Goal: Information Seeking & Learning: Learn about a topic

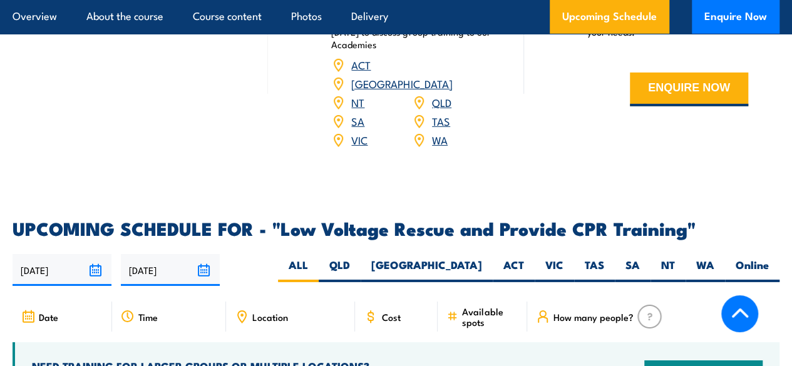
scroll to position [2034, 0]
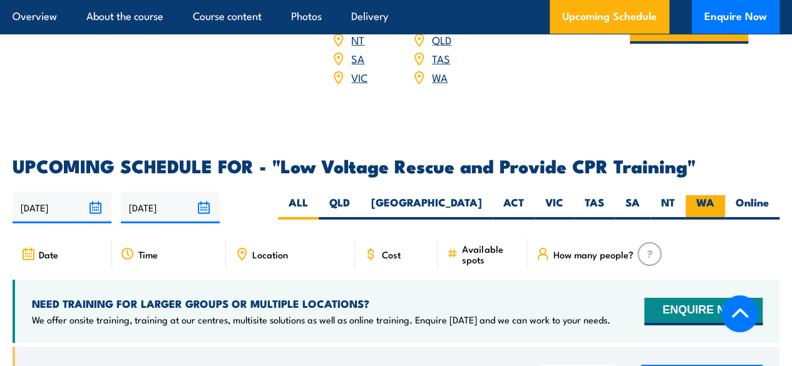
click at [713, 195] on label "WA" at bounding box center [705, 207] width 39 height 24
click at [714, 195] on input "WA" at bounding box center [718, 199] width 8 height 8
radio input "true"
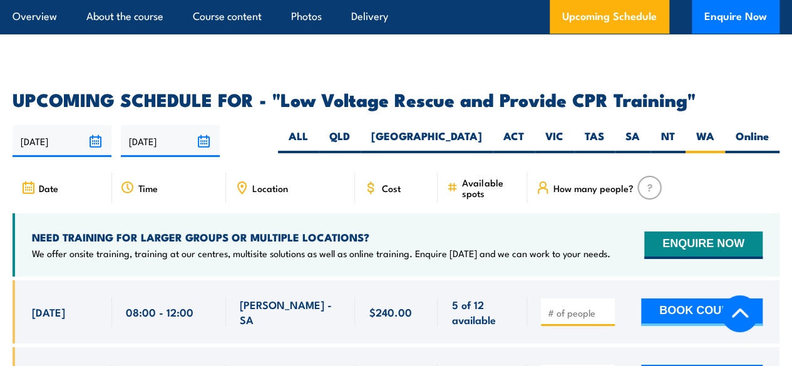
scroll to position [2159, 0]
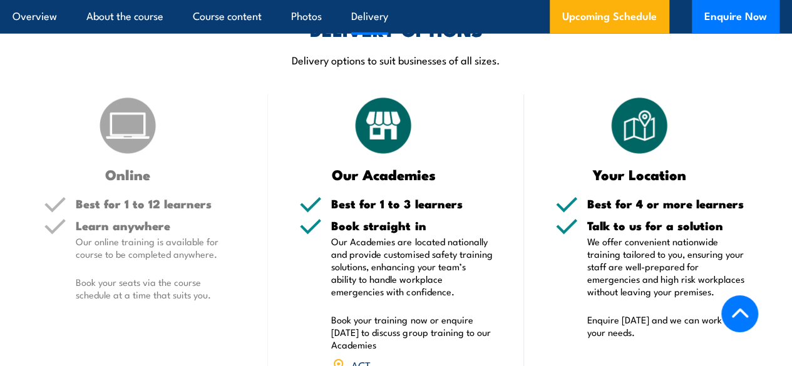
scroll to position [1358, 0]
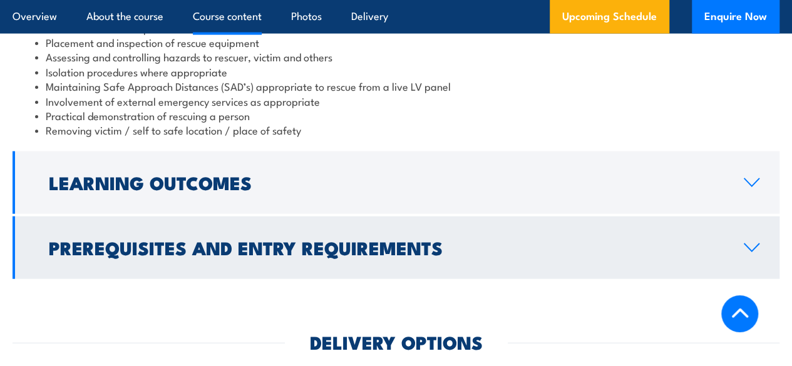
click at [205, 255] on h2 "Prerequisites and Entry Requirements" at bounding box center [386, 247] width 675 height 16
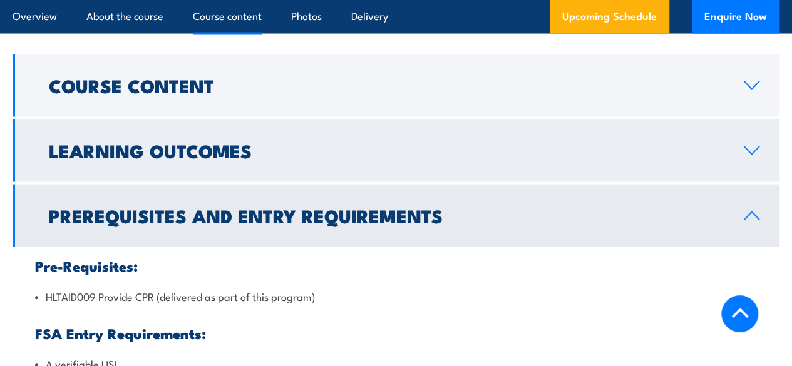
scroll to position [1217, 0]
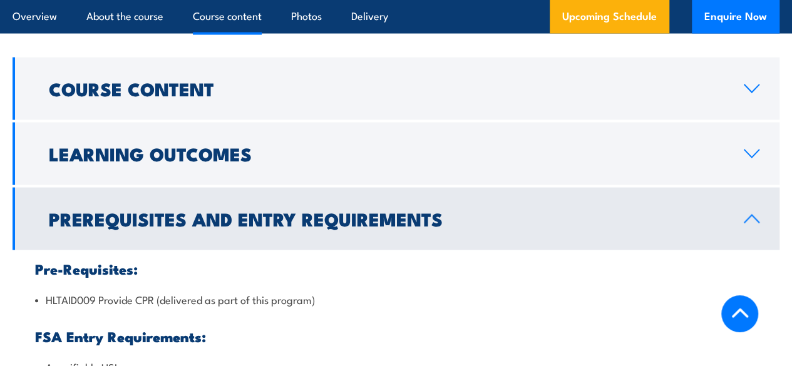
click at [165, 215] on h2 "Prerequisites and Entry Requirements" at bounding box center [386, 218] width 675 height 16
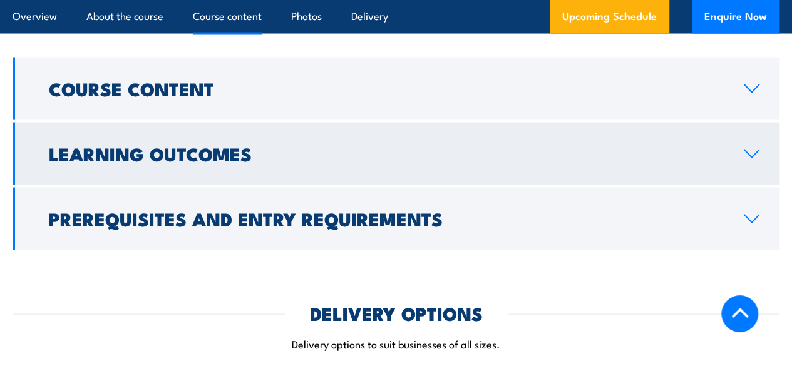
click at [168, 167] on link "Learning Outcomes" at bounding box center [396, 154] width 767 height 63
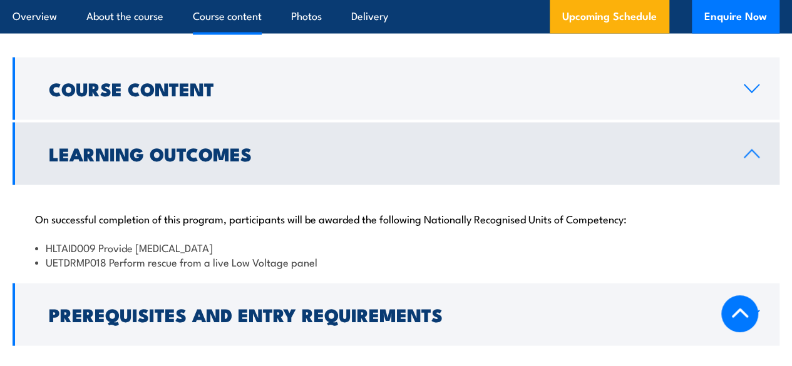
click at [117, 152] on h2 "Learning Outcomes" at bounding box center [386, 153] width 675 height 16
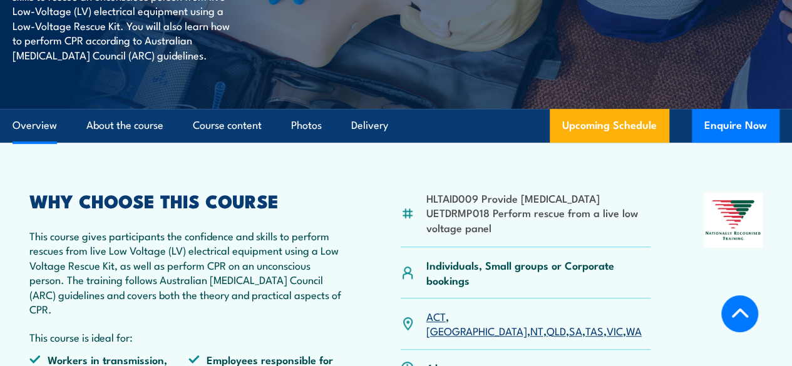
scroll to position [0, 0]
